Goal: Task Accomplishment & Management: Use online tool/utility

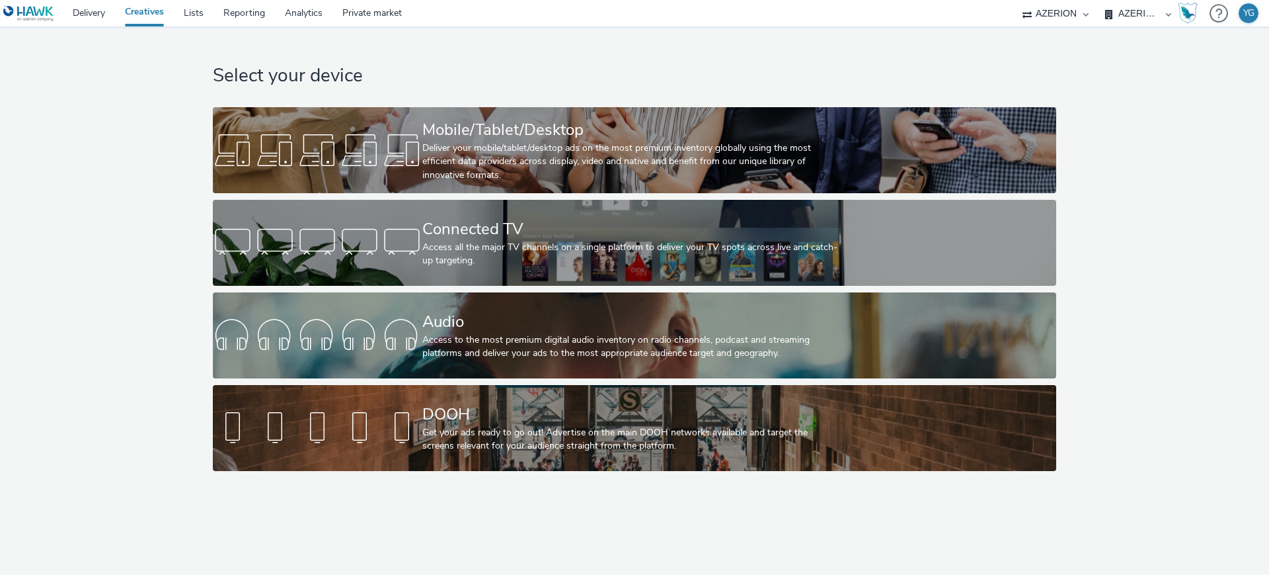
select select "ac009755-aa48-4799-8050-7a339a378eb8"
select select "974f22a8-96bf-4ab0-903c-b2da3aad1b4f"
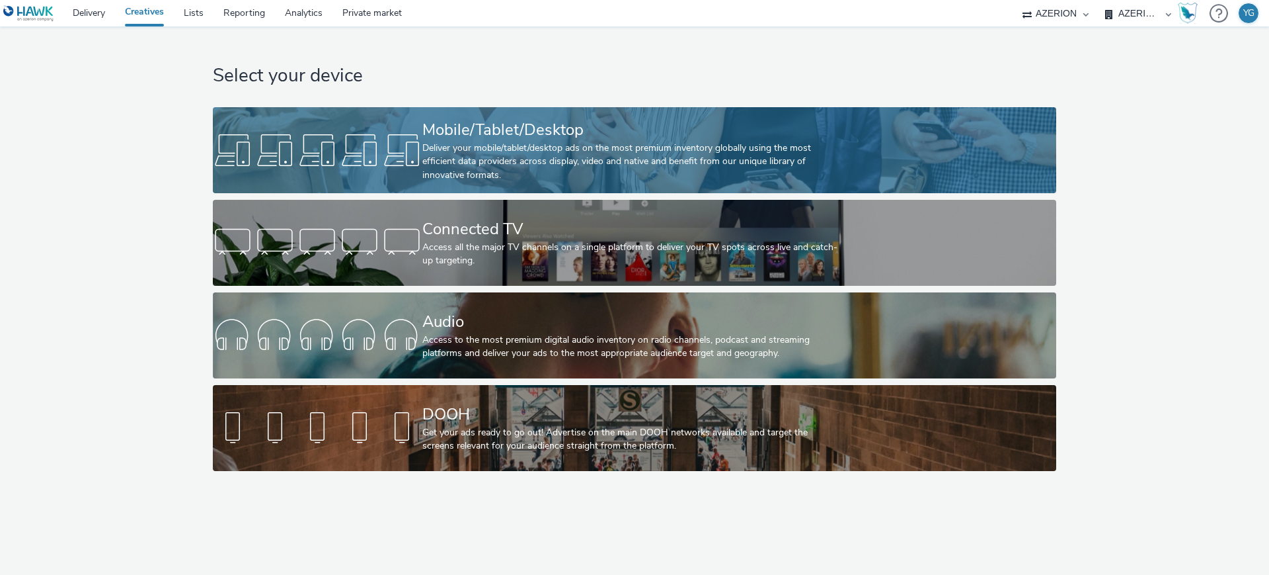
click at [454, 158] on div "Deliver your mobile/tablet/desktop ads on the most premium inventory globally u…" at bounding box center [632, 161] width 419 height 40
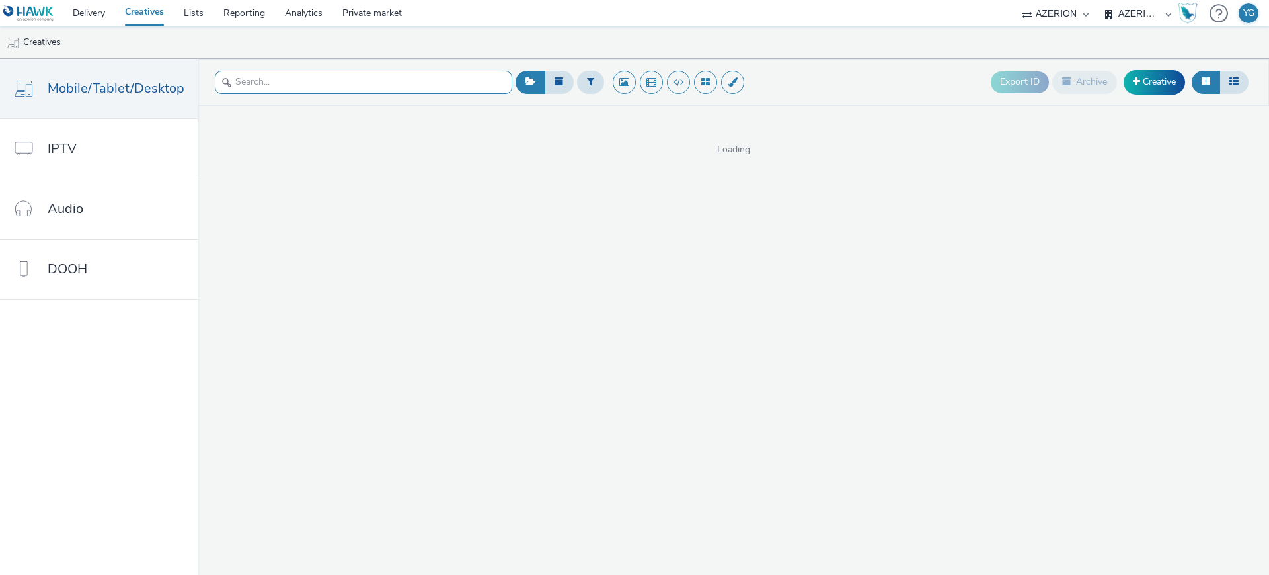
click at [341, 76] on input "text" at bounding box center [364, 82] width 298 height 23
paste input "opp-00083653_970x250"
type input "opp-00083653_970x250"
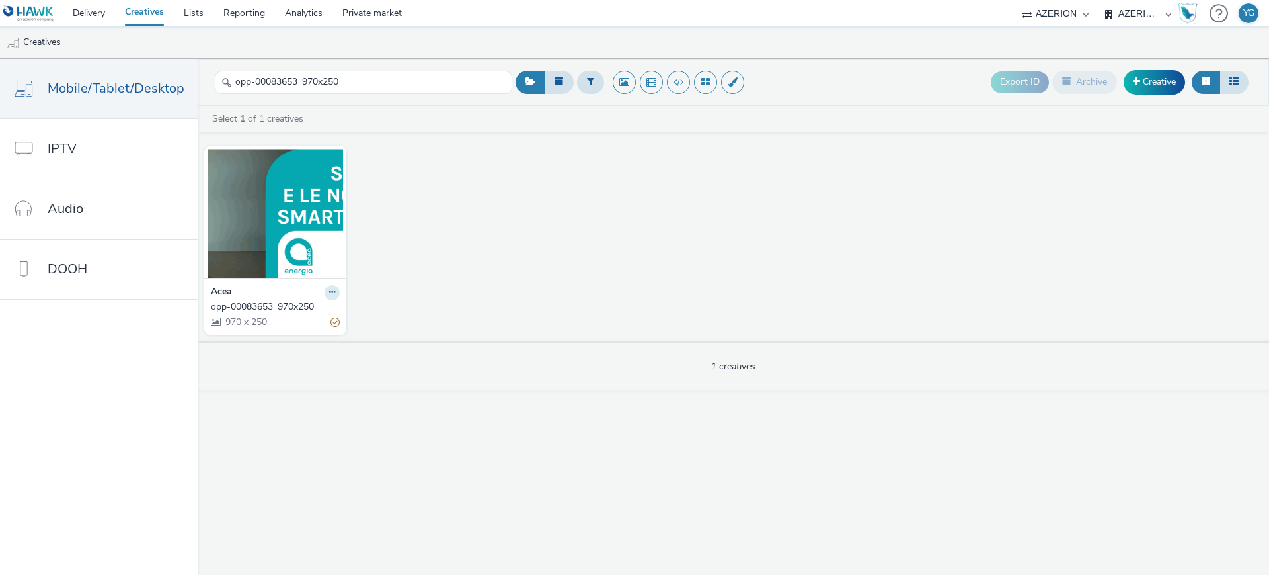
click at [261, 305] on div "opp-00083653_970x250" at bounding box center [273, 306] width 124 height 13
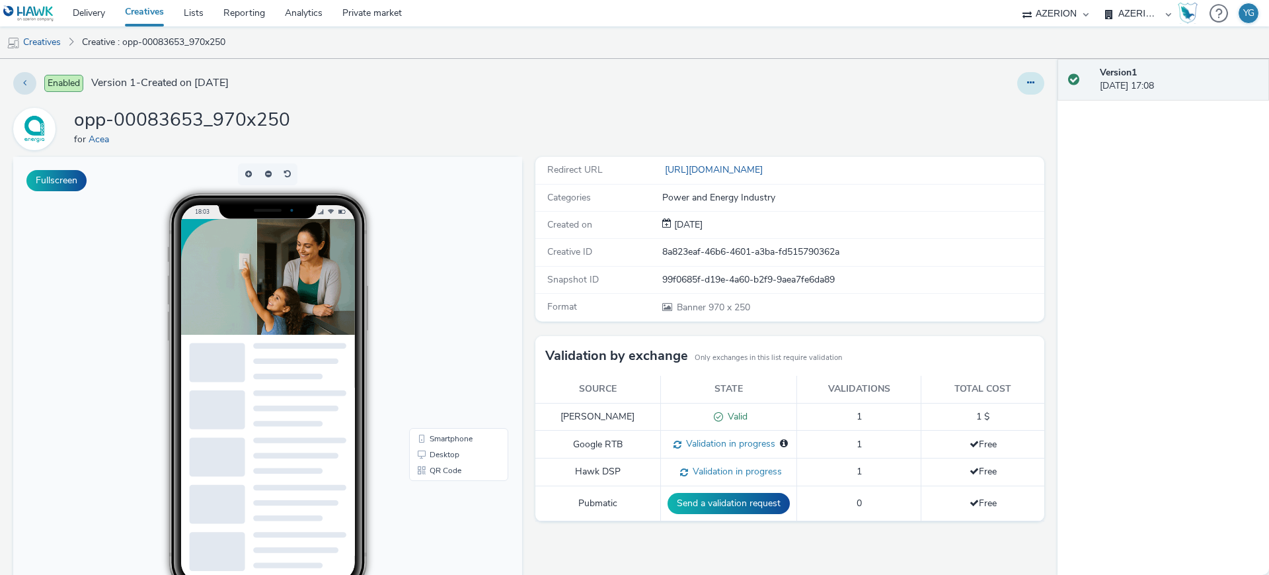
click at [1018, 81] on button at bounding box center [1031, 83] width 27 height 22
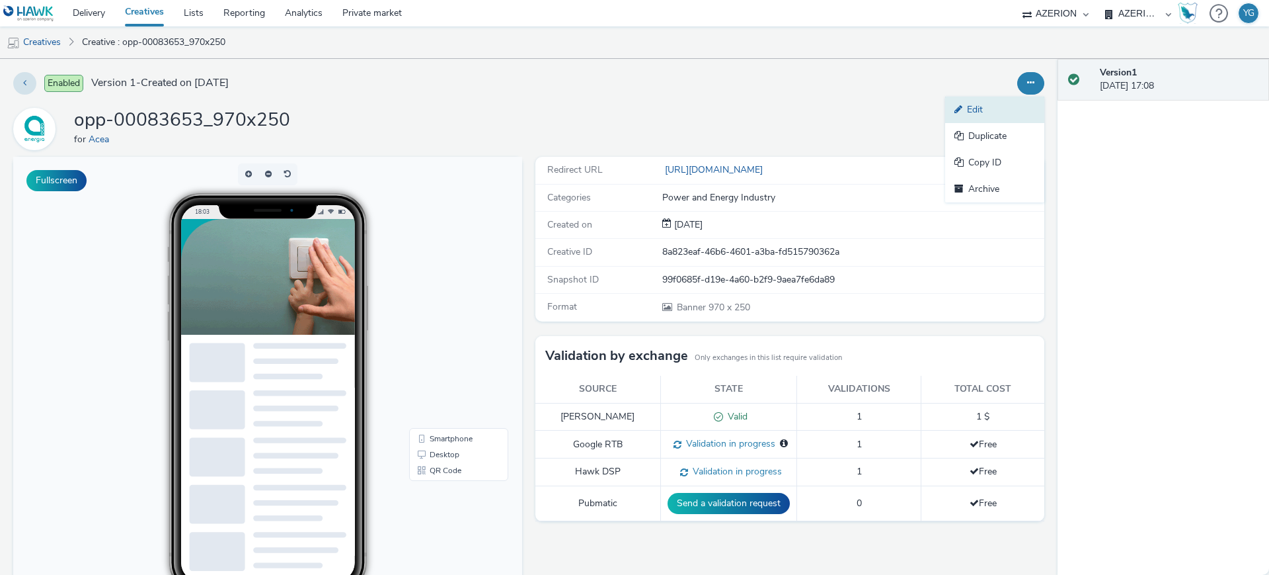
click at [965, 107] on link "Edit" at bounding box center [995, 110] width 99 height 26
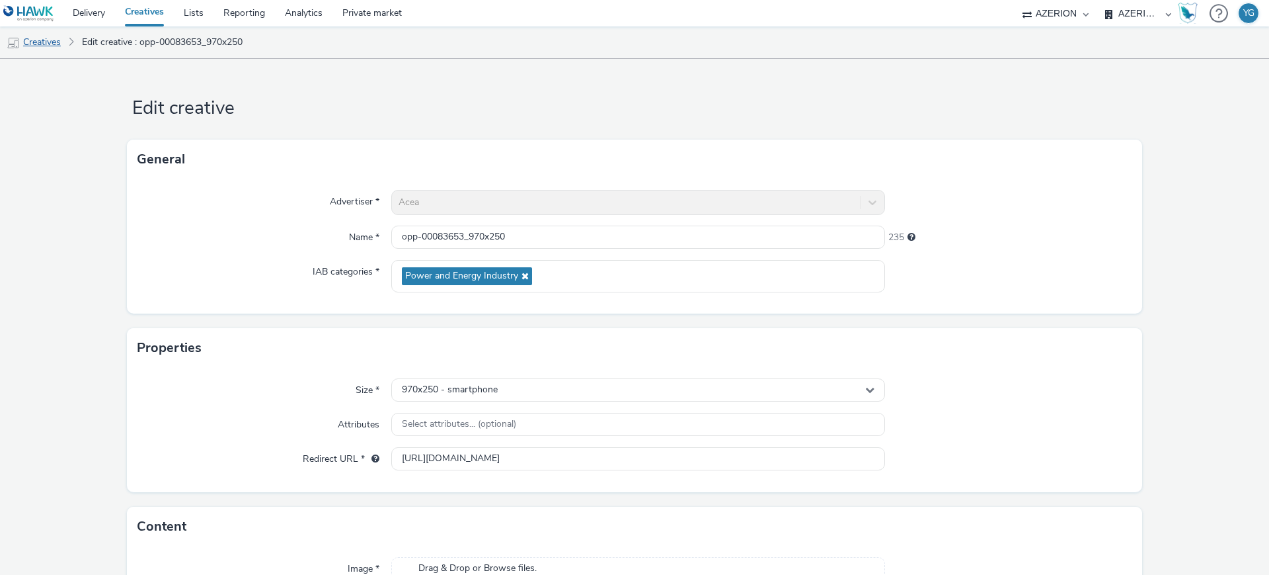
click at [47, 39] on link "Creatives" at bounding box center [33, 42] width 67 height 32
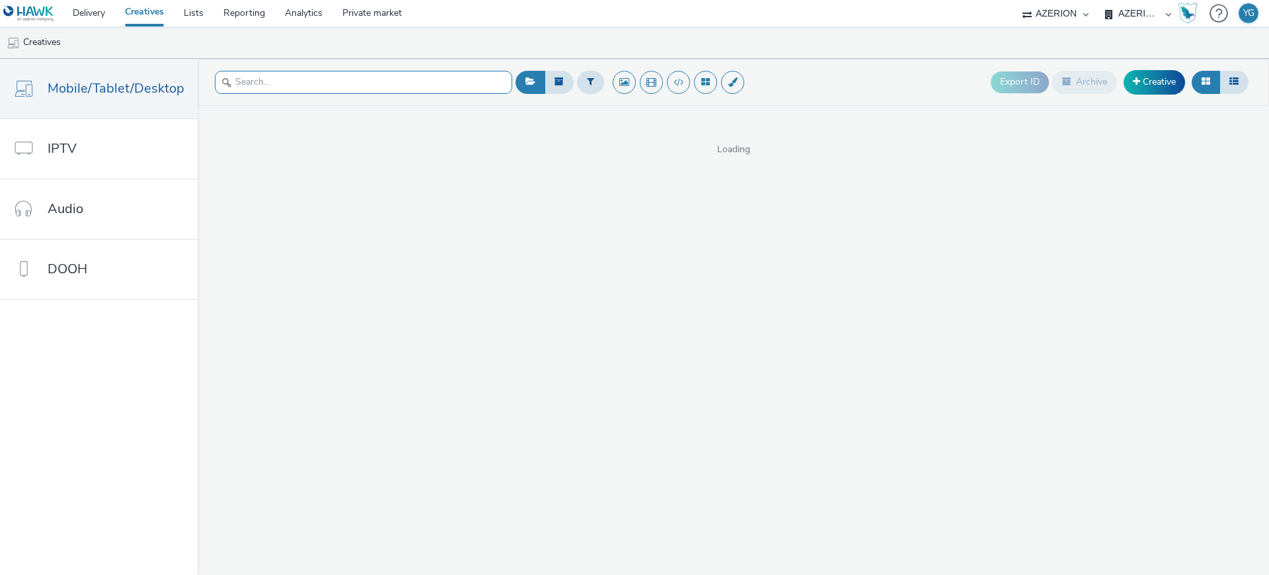
click at [269, 86] on input "text" at bounding box center [364, 82] width 298 height 23
paste input "opp-00083653_970x250"
type input "opp-00083653_970x250"
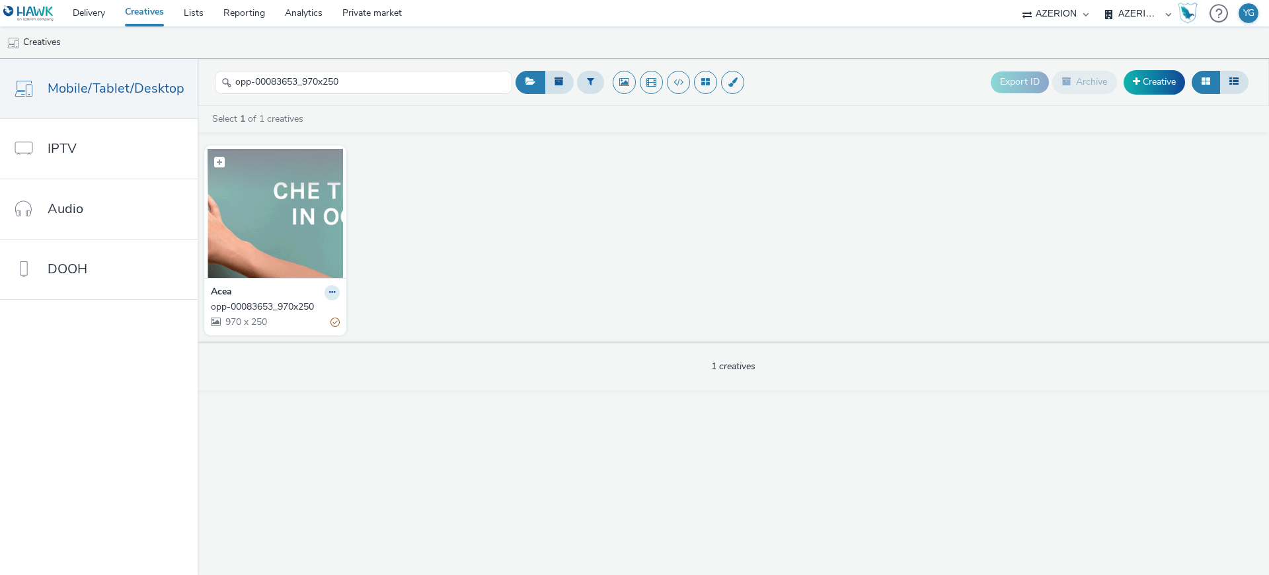
click at [274, 208] on img at bounding box center [276, 213] width 136 height 129
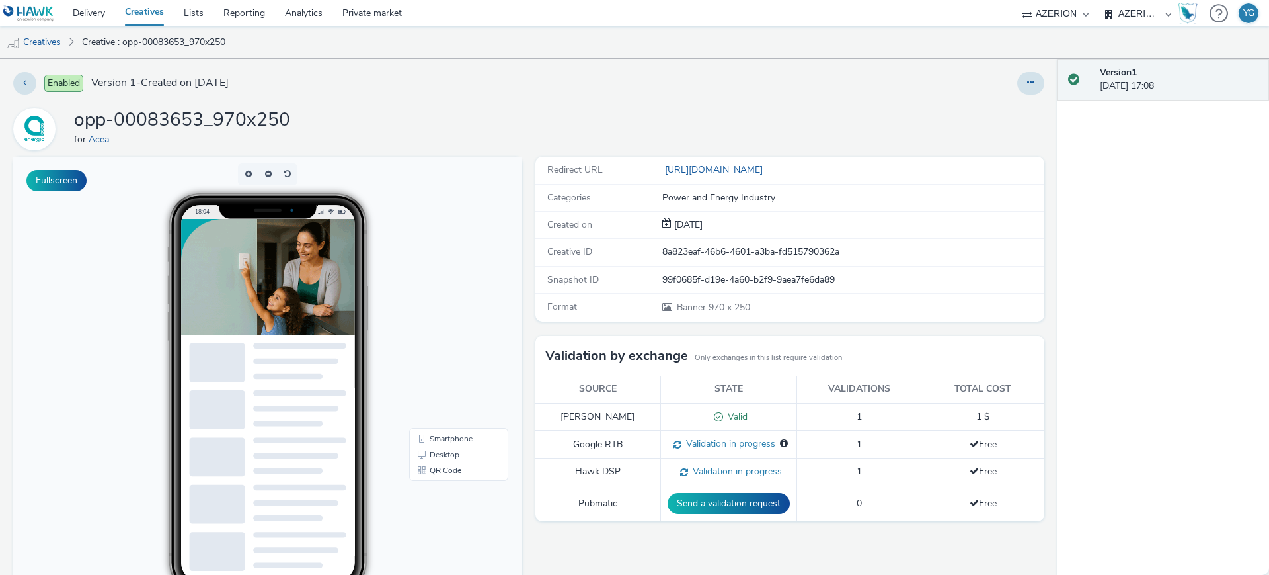
click at [283, 298] on img at bounding box center [405, 277] width 449 height 116
click at [228, 244] on img at bounding box center [405, 277] width 449 height 116
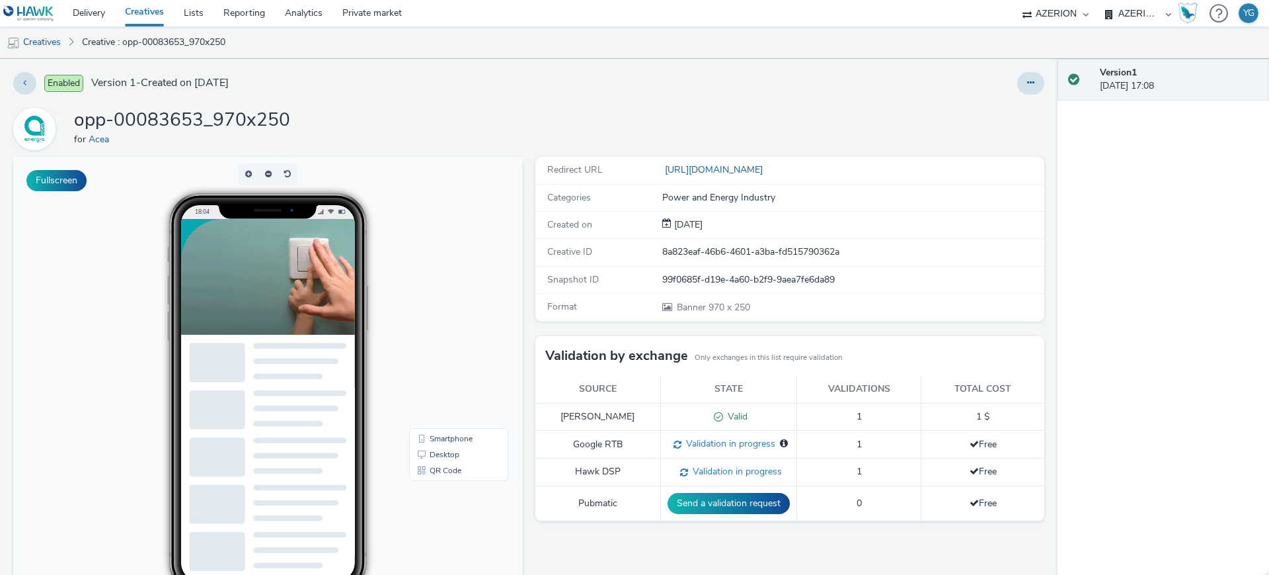
click at [299, 263] on img at bounding box center [405, 277] width 449 height 116
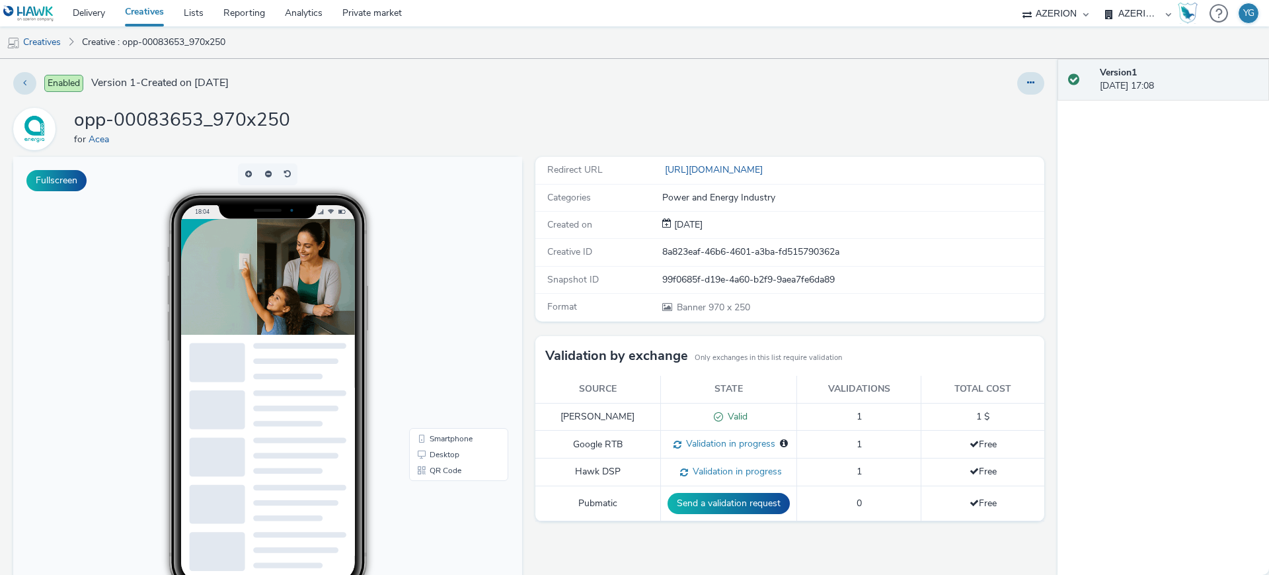
click at [298, 277] on img at bounding box center [405, 277] width 449 height 116
click at [255, 269] on img at bounding box center [405, 277] width 449 height 116
click at [264, 268] on img at bounding box center [405, 277] width 449 height 116
